Goal: Task Accomplishment & Management: Manage account settings

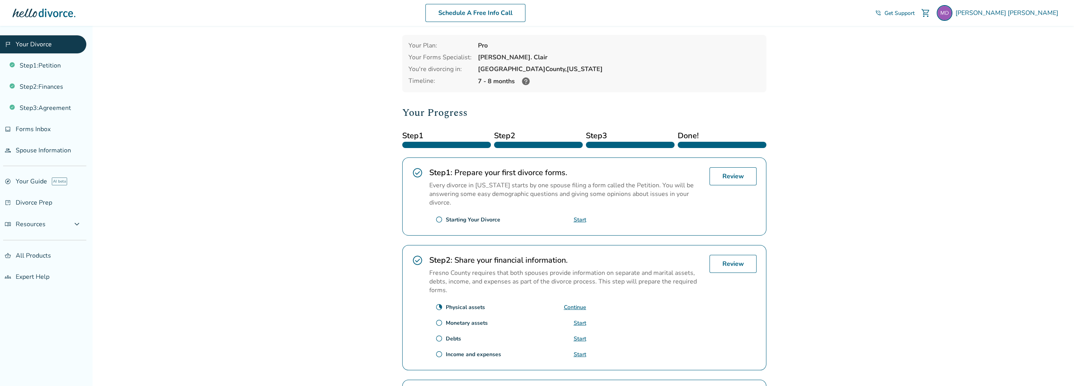
scroll to position [24, 0]
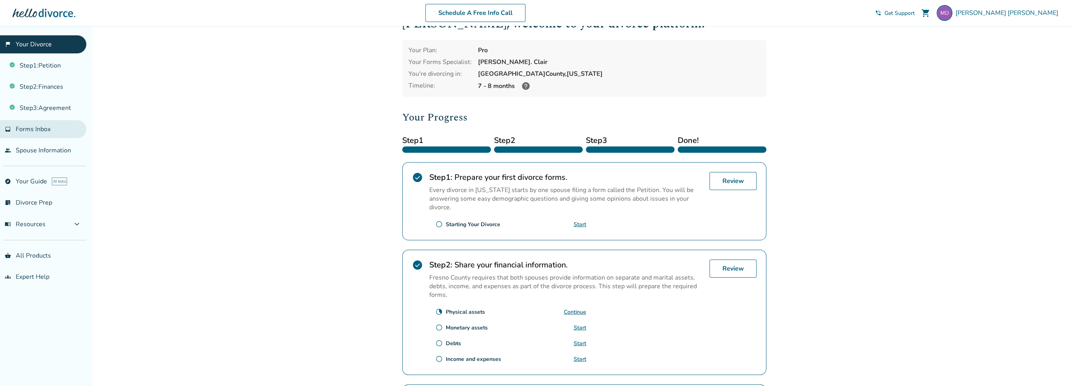
click at [30, 130] on span "Forms Inbox" at bounding box center [33, 129] width 35 height 9
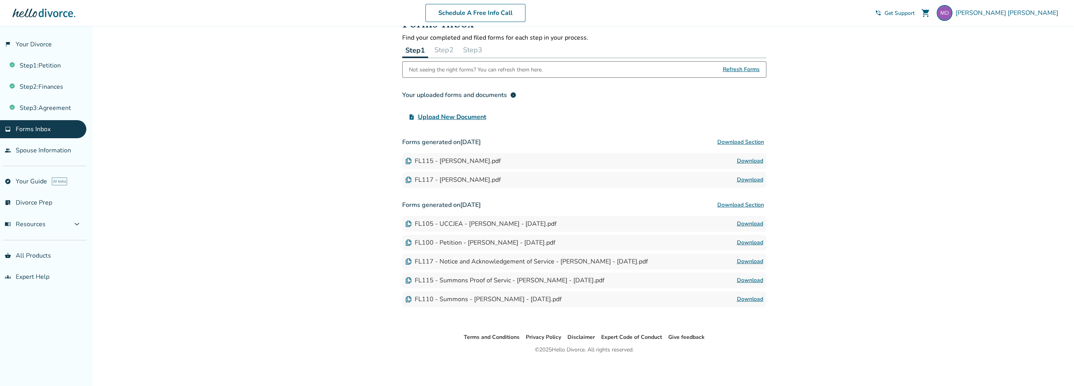
click at [485, 45] on button "Step 3" at bounding box center [473, 50] width 26 height 16
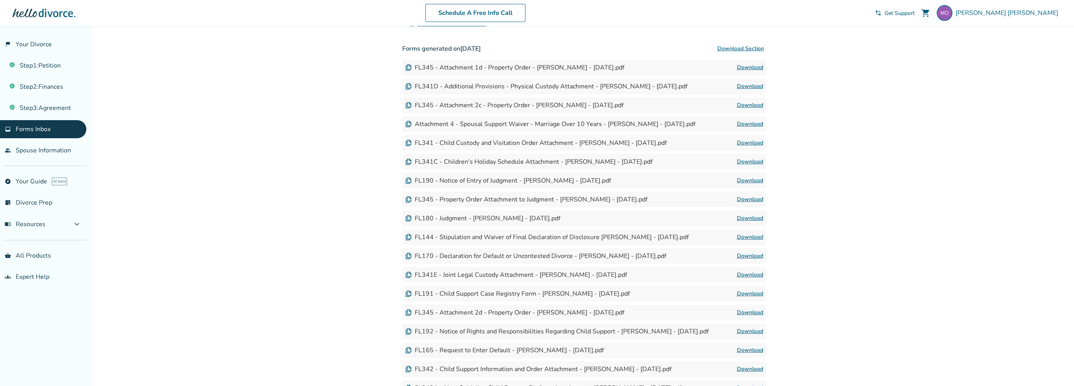
scroll to position [104, 0]
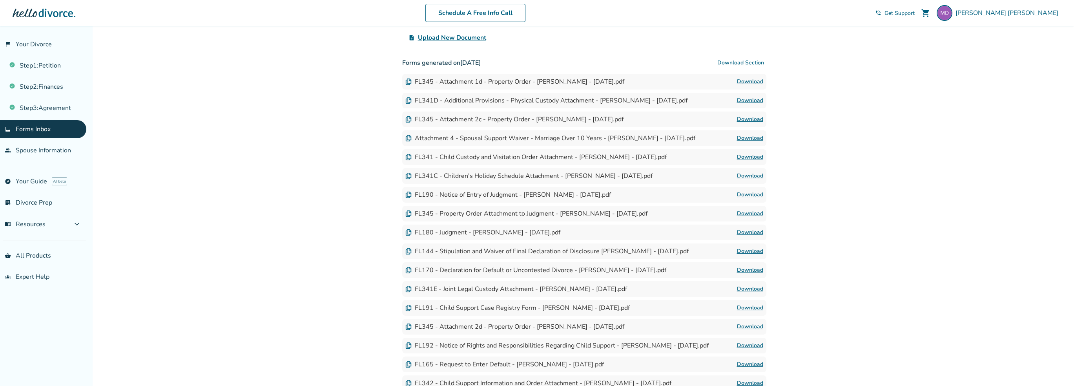
click at [468, 36] on span "Upload New Document" at bounding box center [452, 37] width 68 height 9
click at [0, 0] on input "upload_file Upload New Document" at bounding box center [0, 0] width 0 height 0
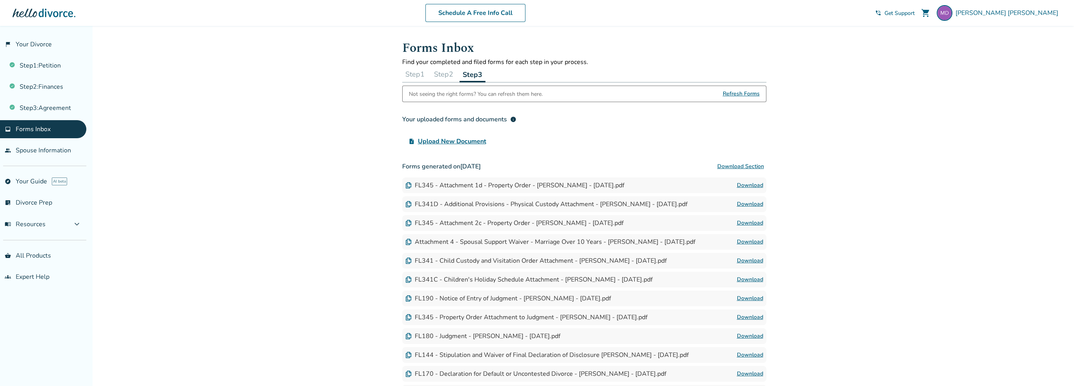
click at [439, 73] on button "Step 2" at bounding box center [444, 74] width 26 height 16
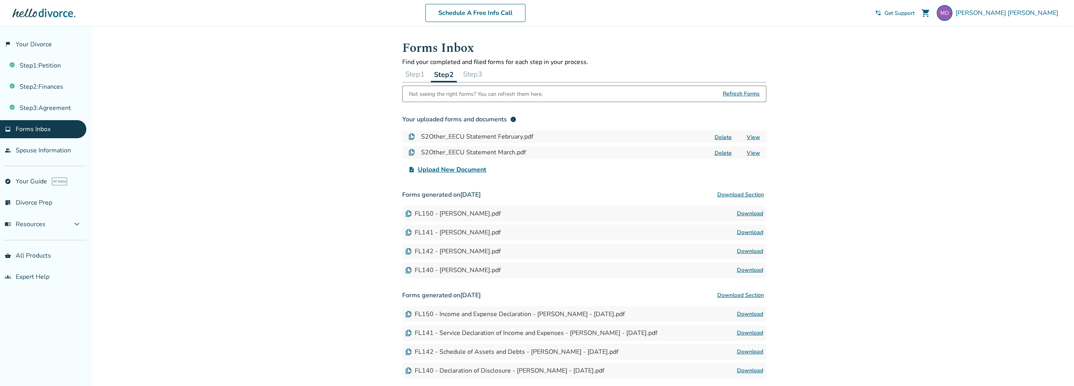
click at [412, 252] on div "FL142 - [PERSON_NAME].pdf" at bounding box center [452, 251] width 95 height 9
click at [411, 252] on div "FL142 - [PERSON_NAME].pdf" at bounding box center [452, 251] width 95 height 9
click at [409, 251] on img at bounding box center [408, 251] width 6 height 6
click at [753, 251] on link "Download" at bounding box center [750, 251] width 26 height 9
